Goal: Use online tool/utility: Utilize a website feature to perform a specific function

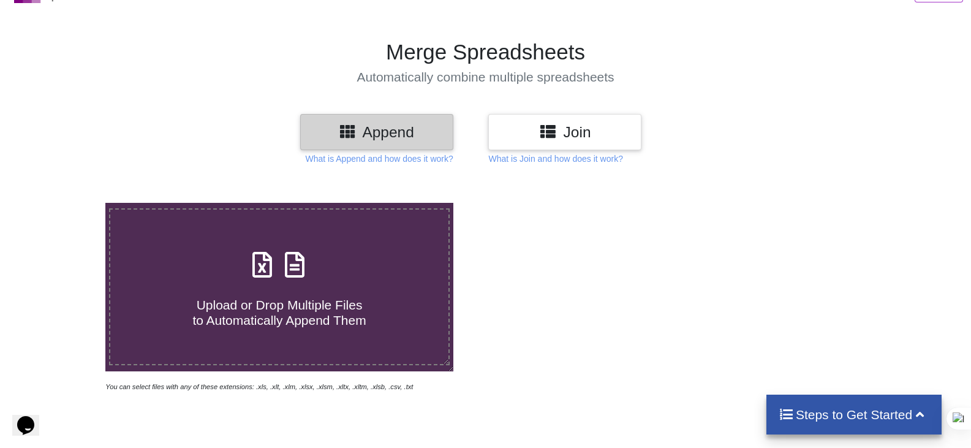
scroll to position [122, 0]
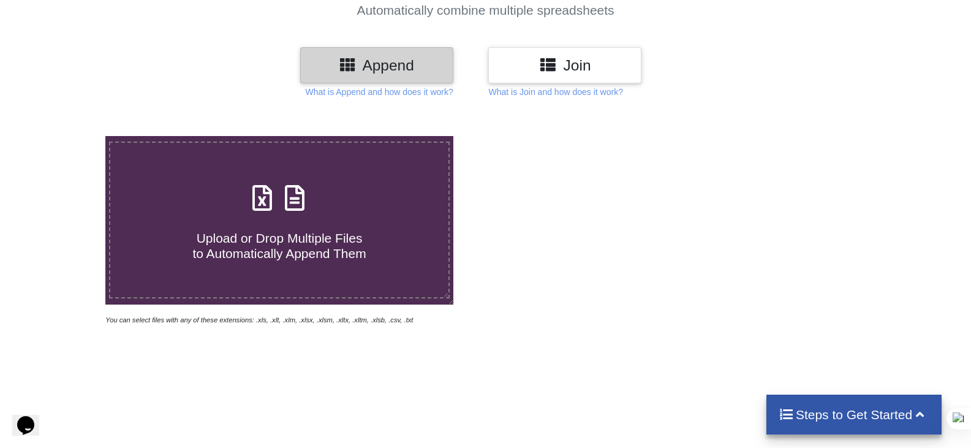
click at [293, 205] on icon at bounding box center [294, 192] width 31 height 26
click at [67, 136] on input "Upload or Drop Multiple Files to Automatically Append Them" at bounding box center [67, 136] width 0 height 0
type input "C:\fakepath\[DATE].xls"
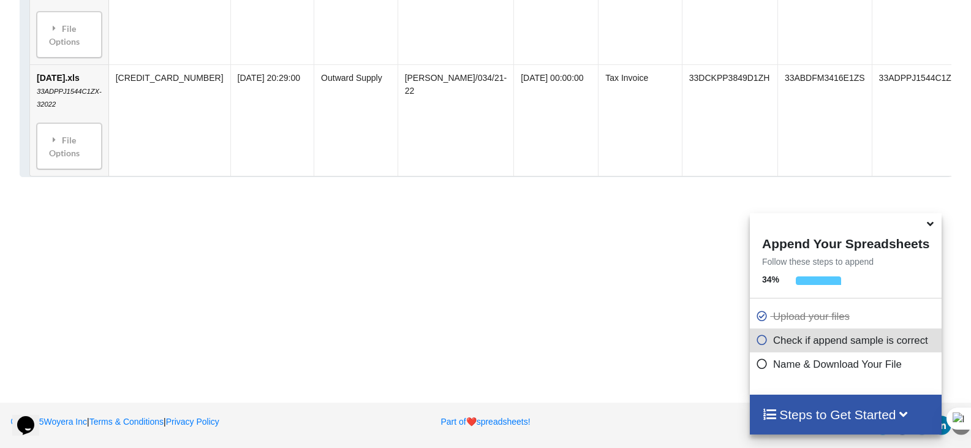
scroll to position [1877, 0]
click at [930, 227] on icon at bounding box center [930, 221] width 13 height 11
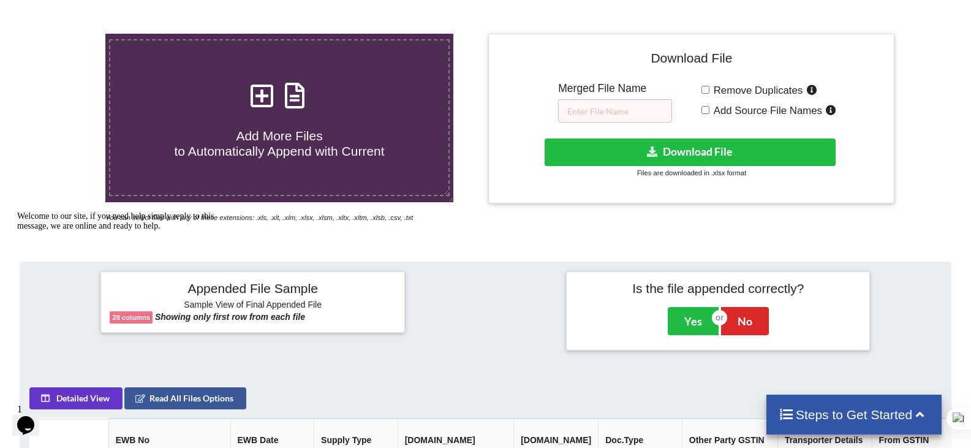
scroll to position [224, 0]
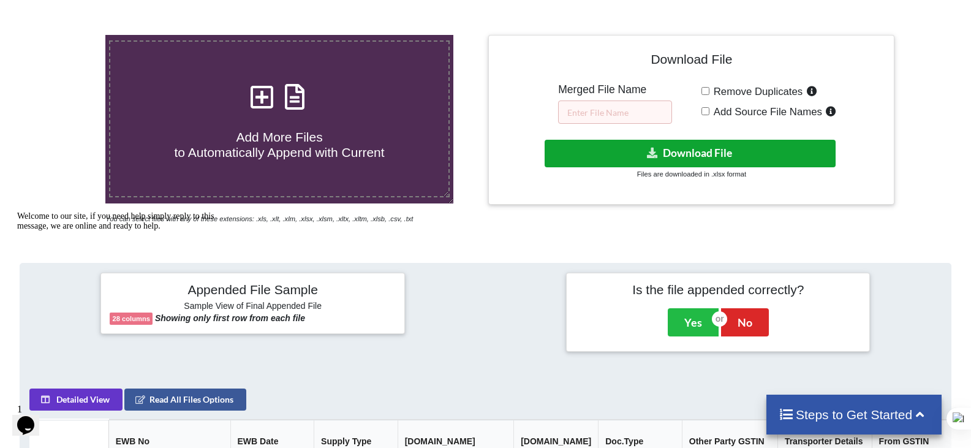
click at [690, 154] on button "Download File" at bounding box center [690, 154] width 291 height 28
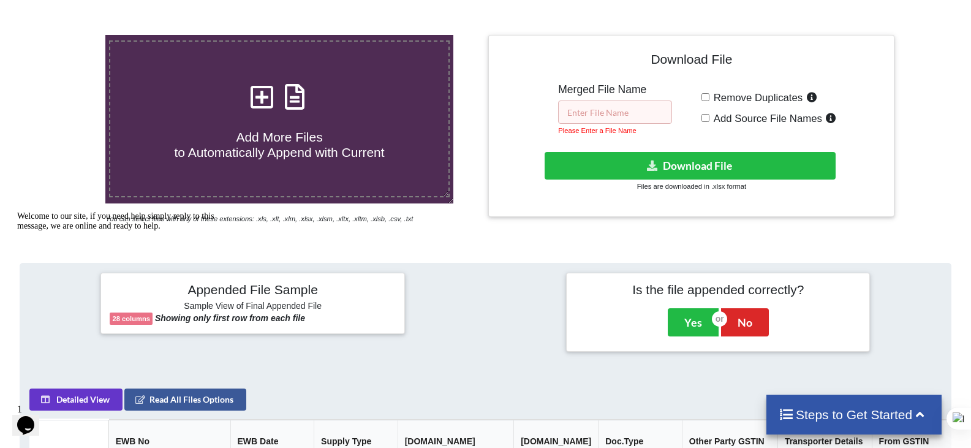
click at [595, 115] on input "text" at bounding box center [615, 111] width 114 height 23
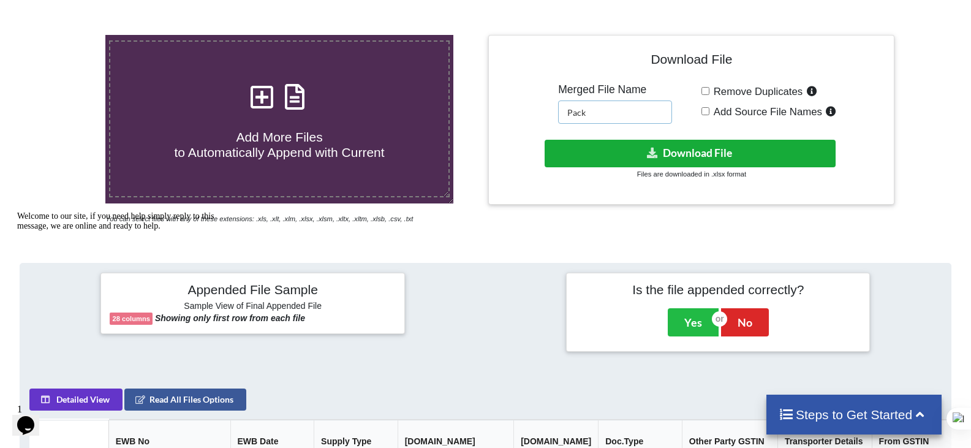
type input "Pack"
click at [712, 153] on button "Download File" at bounding box center [690, 154] width 291 height 28
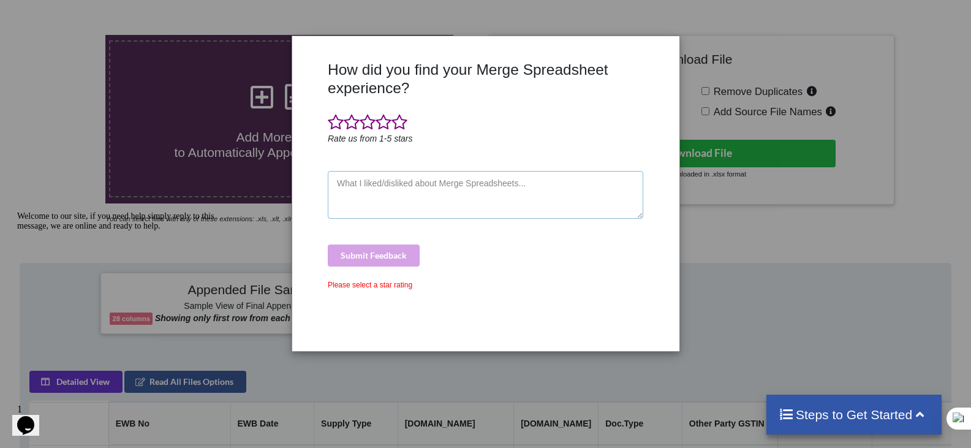
click at [465, 185] on textarea at bounding box center [485, 195] width 315 height 48
type textarea "sdewee"
click at [405, 249] on div "Submit Feedback" at bounding box center [485, 255] width 315 height 22
click at [364, 128] on span at bounding box center [368, 122] width 16 height 17
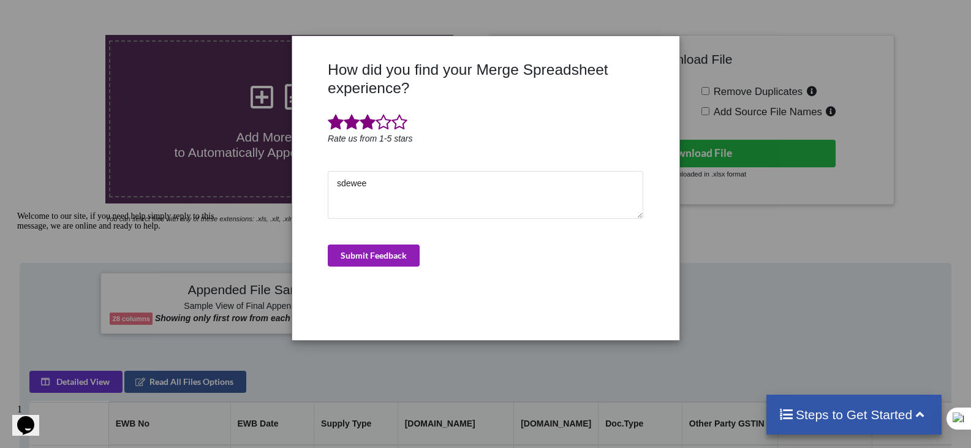
click at [380, 256] on button "Submit Feedback" at bounding box center [374, 255] width 92 height 22
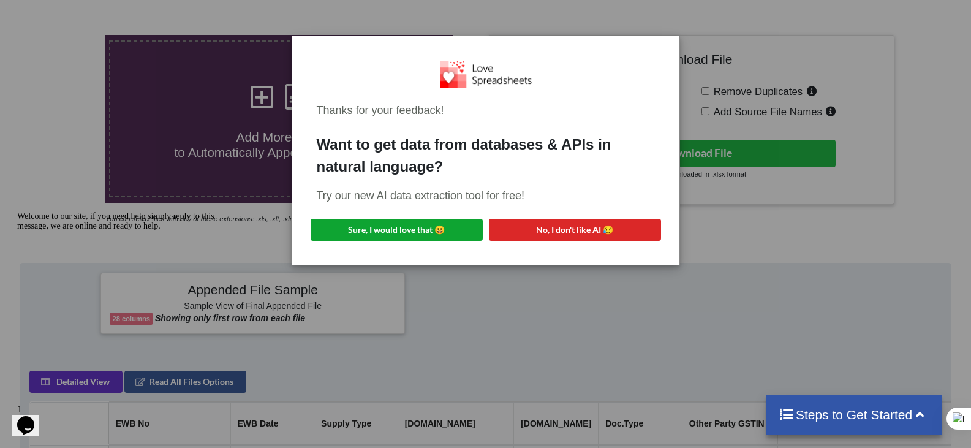
click at [415, 232] on button "Sure, I would love that 😀" at bounding box center [397, 230] width 172 height 22
